Goal: Navigation & Orientation: Find specific page/section

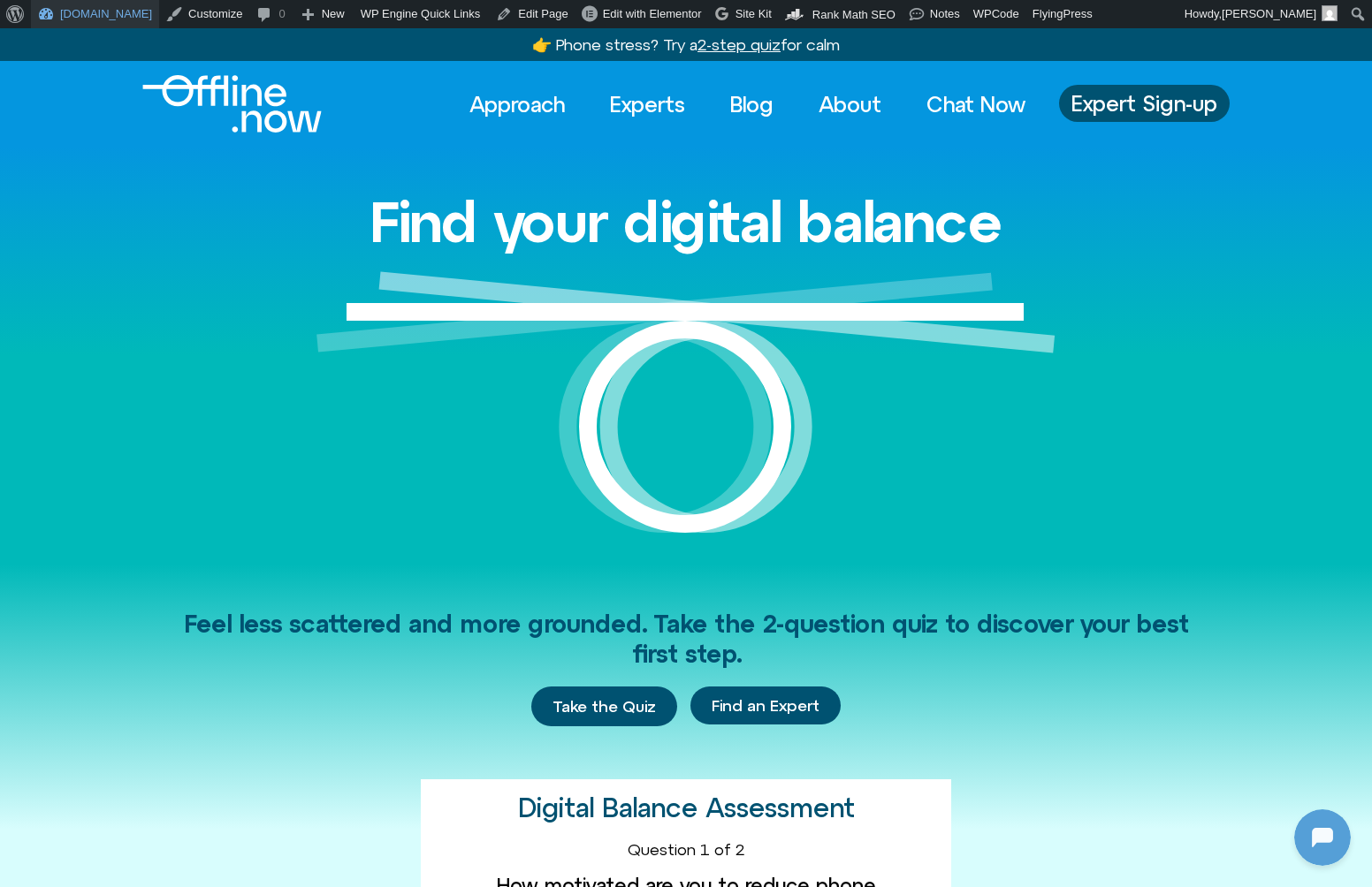
scroll to position [132, 0]
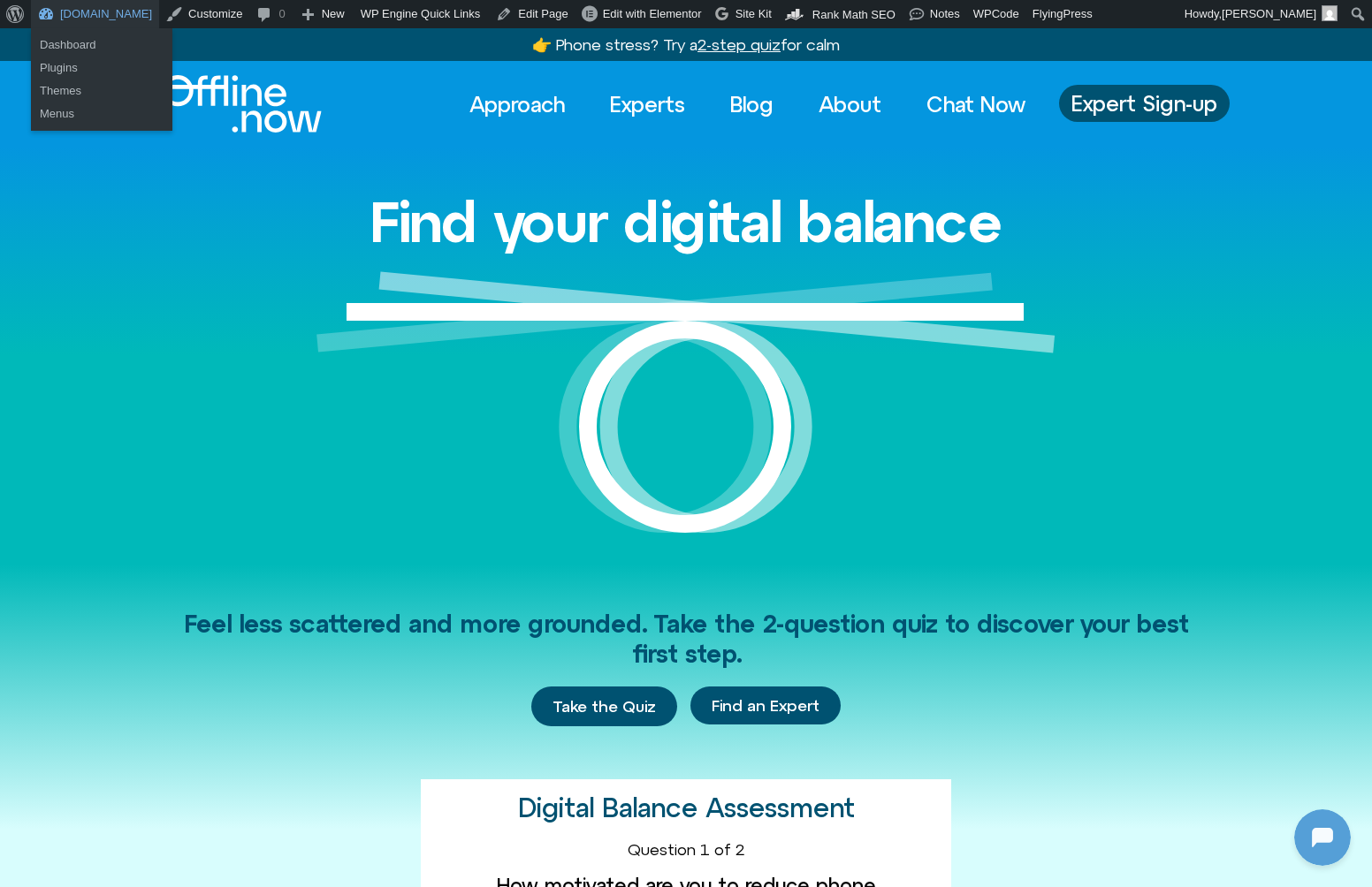
click at [84, 8] on link "[DOMAIN_NAME]" at bounding box center [95, 14] width 128 height 28
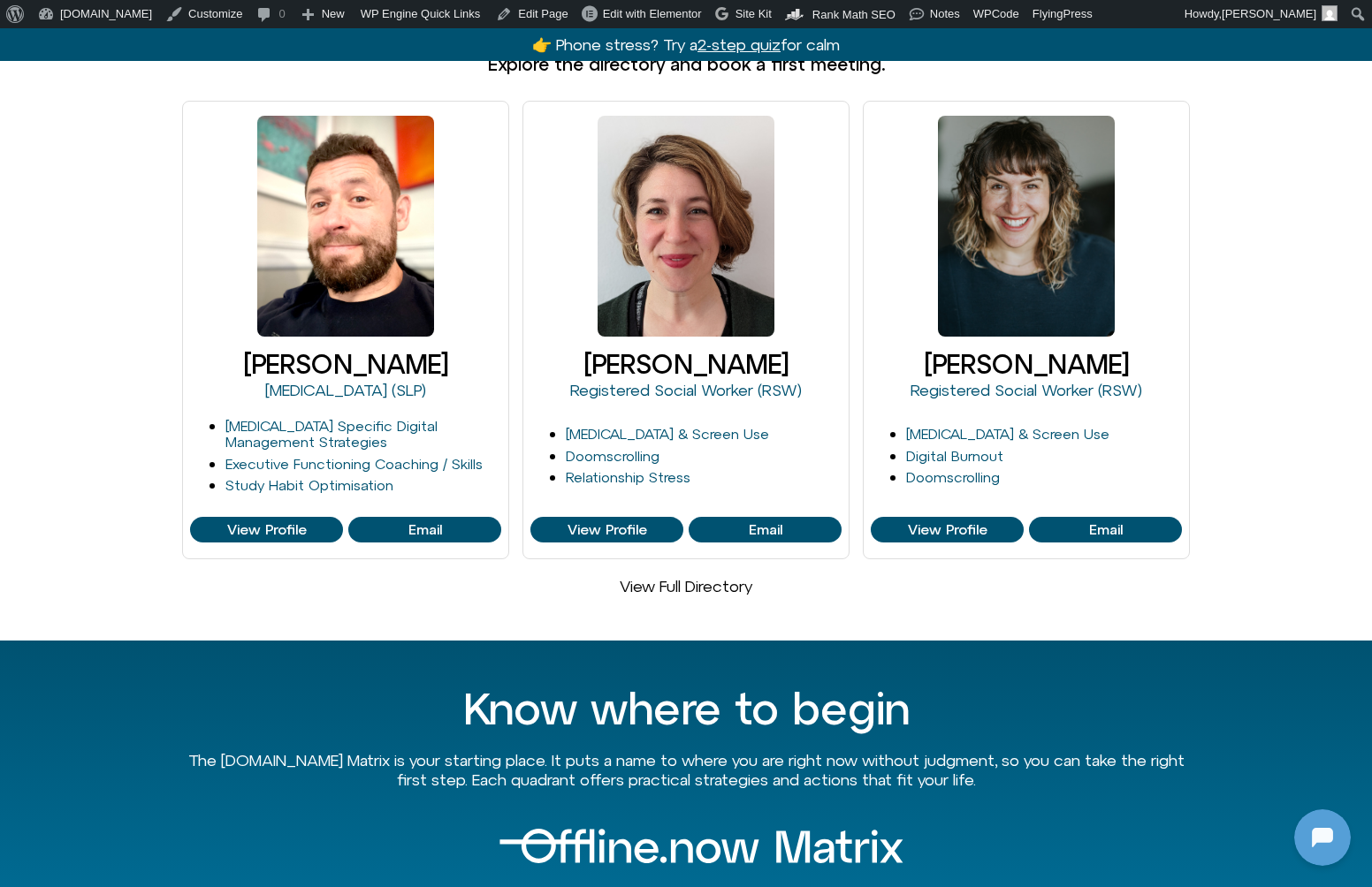
scroll to position [1149, 0]
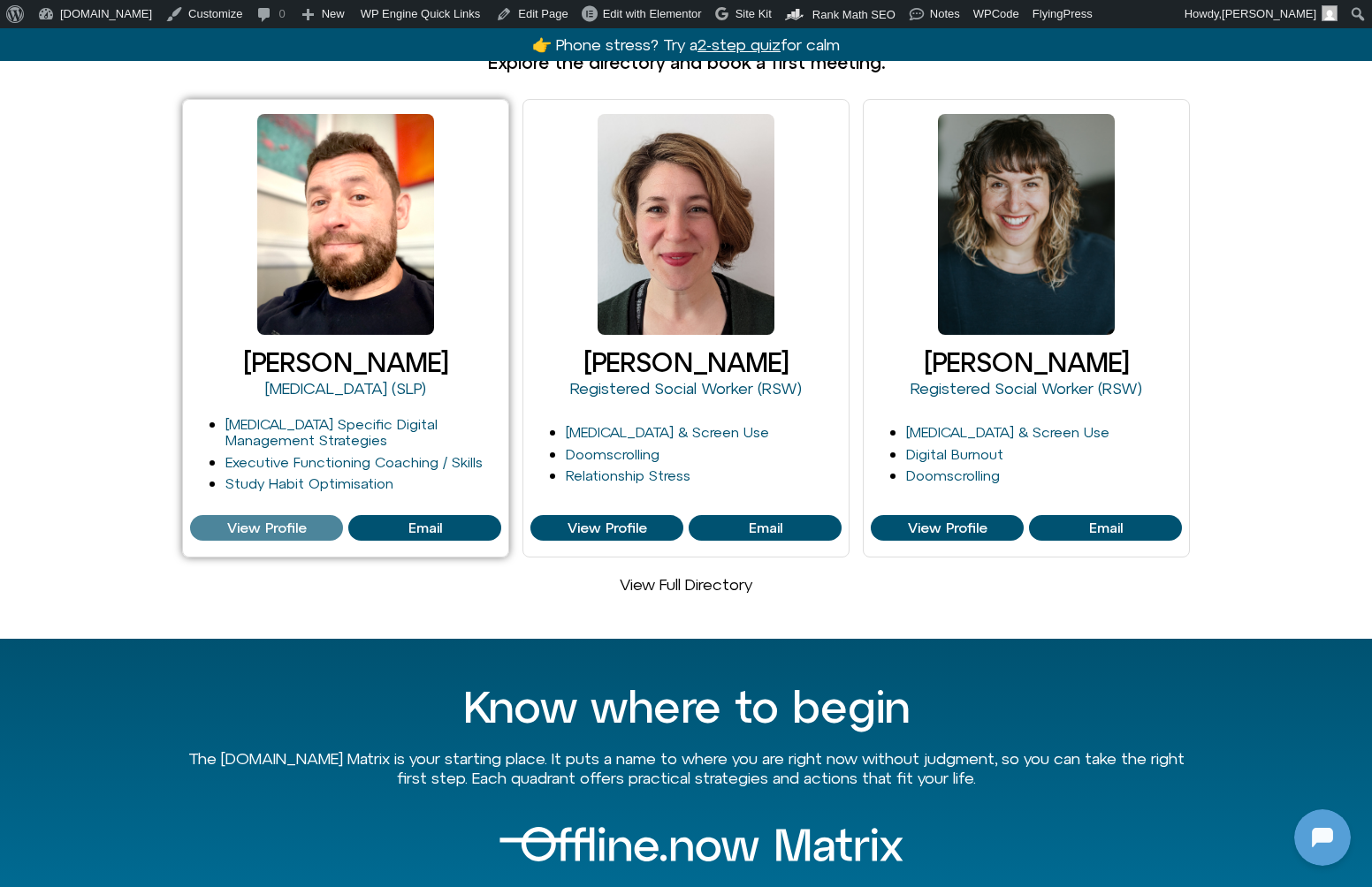
click at [284, 520] on span "View Profile" at bounding box center [266, 528] width 80 height 16
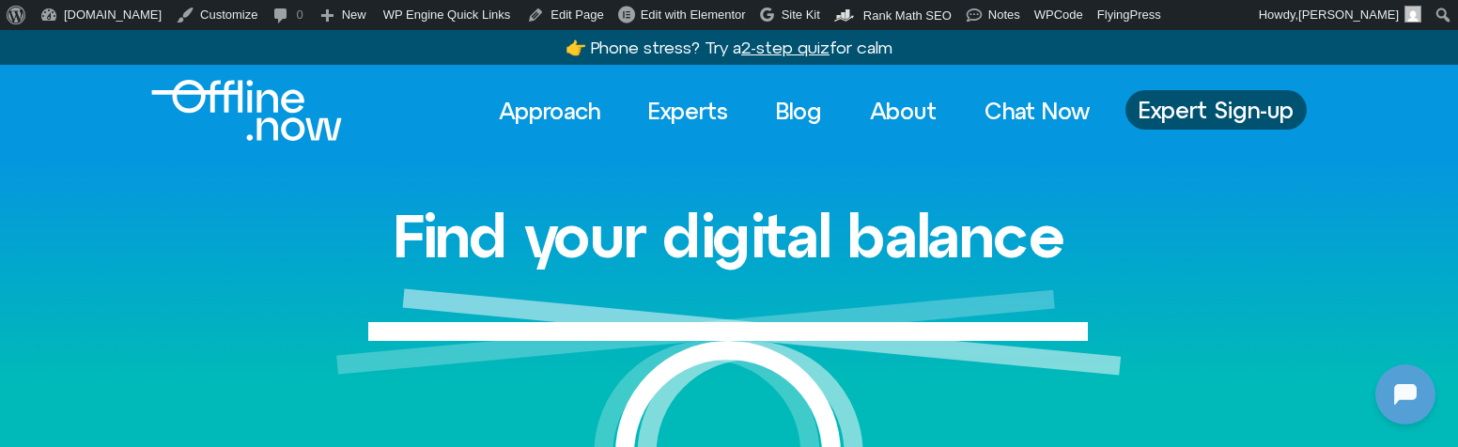
scroll to position [463, 0]
click at [780, 54] on u "2-step quiz" at bounding box center [785, 48] width 88 height 20
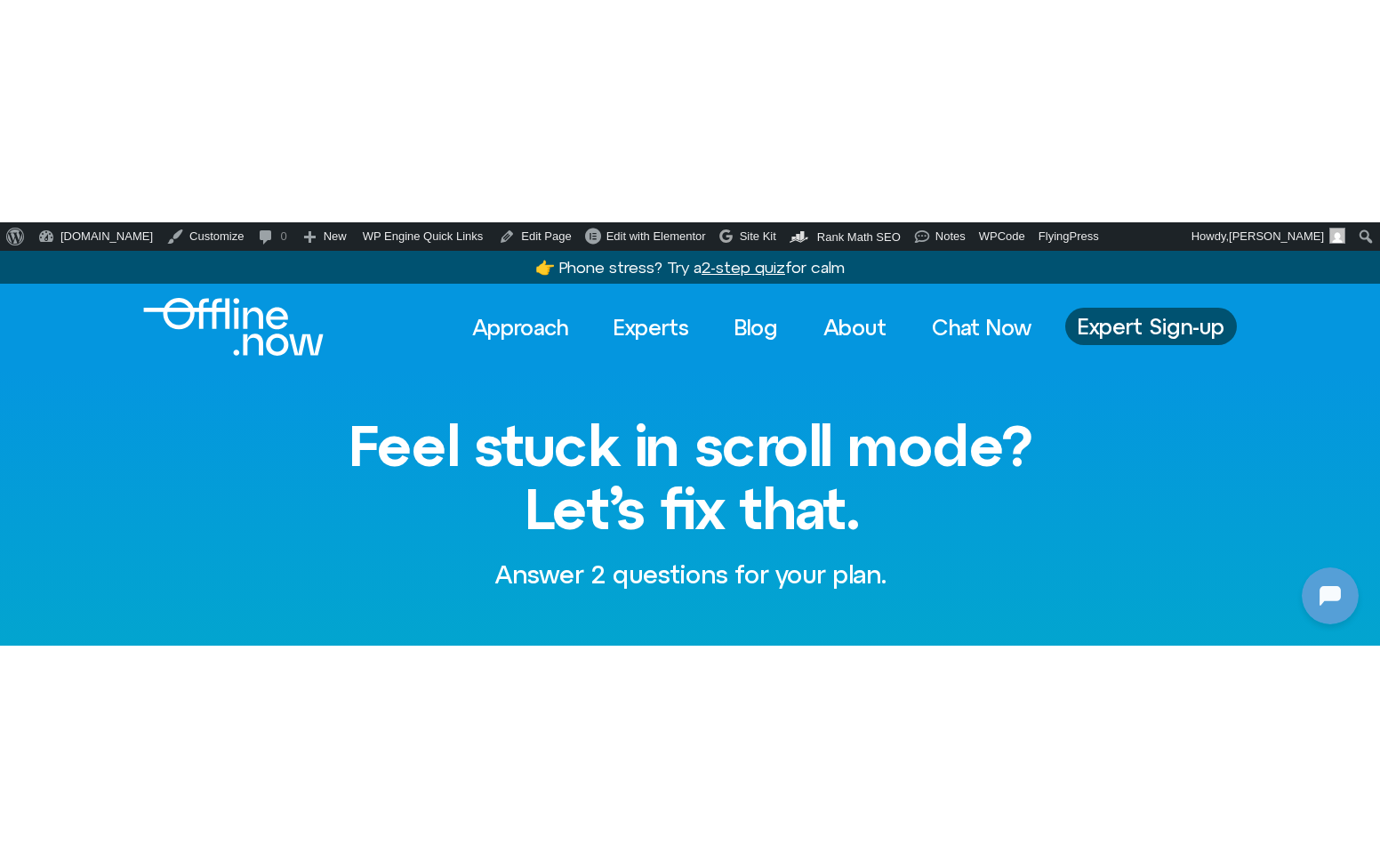
scroll to position [133, 0]
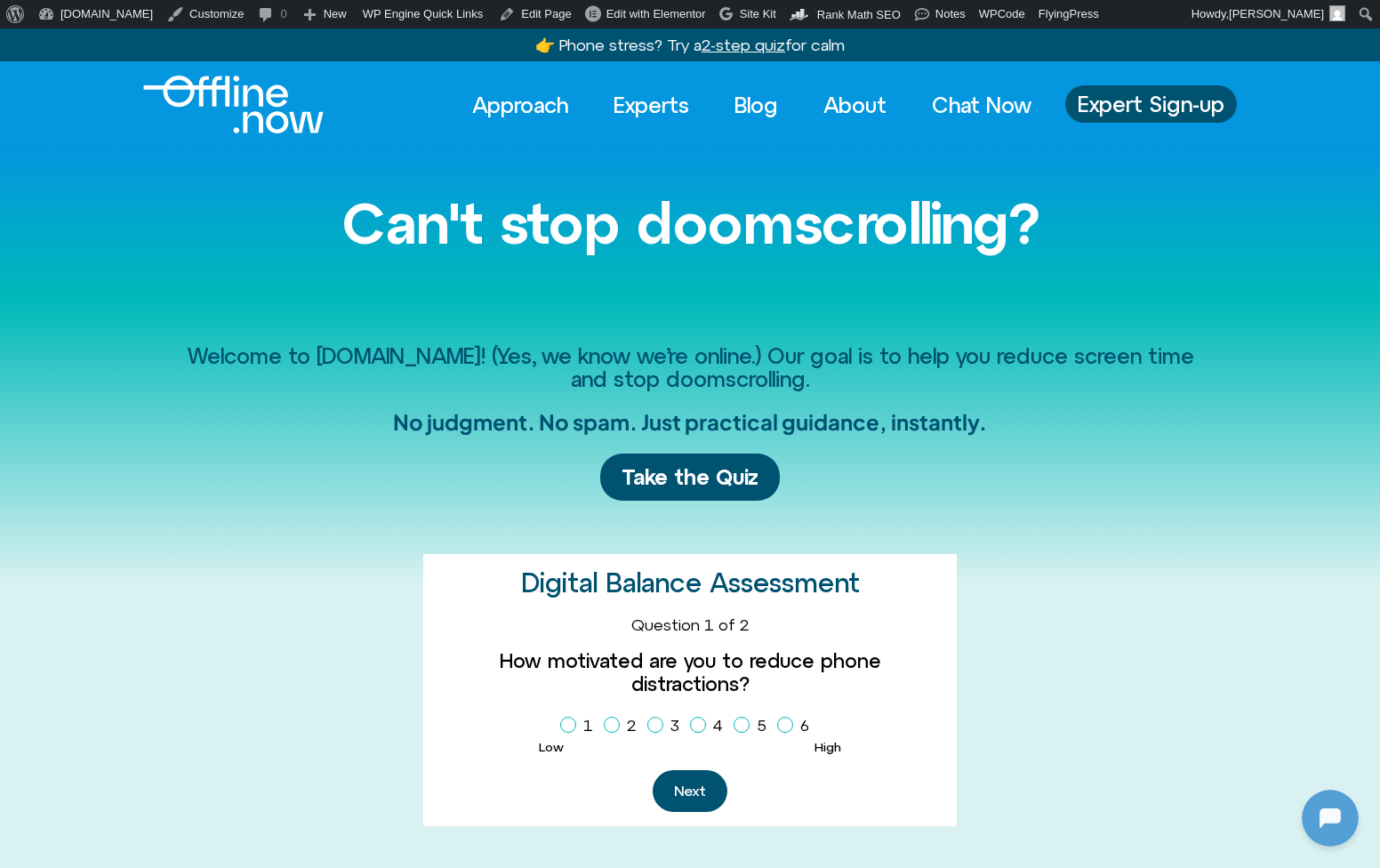
scroll to position [133, 0]
click at [1065, 19] on link "FlyingPress" at bounding box center [1070, 14] width 74 height 28
